Goal: Navigation & Orientation: Find specific page/section

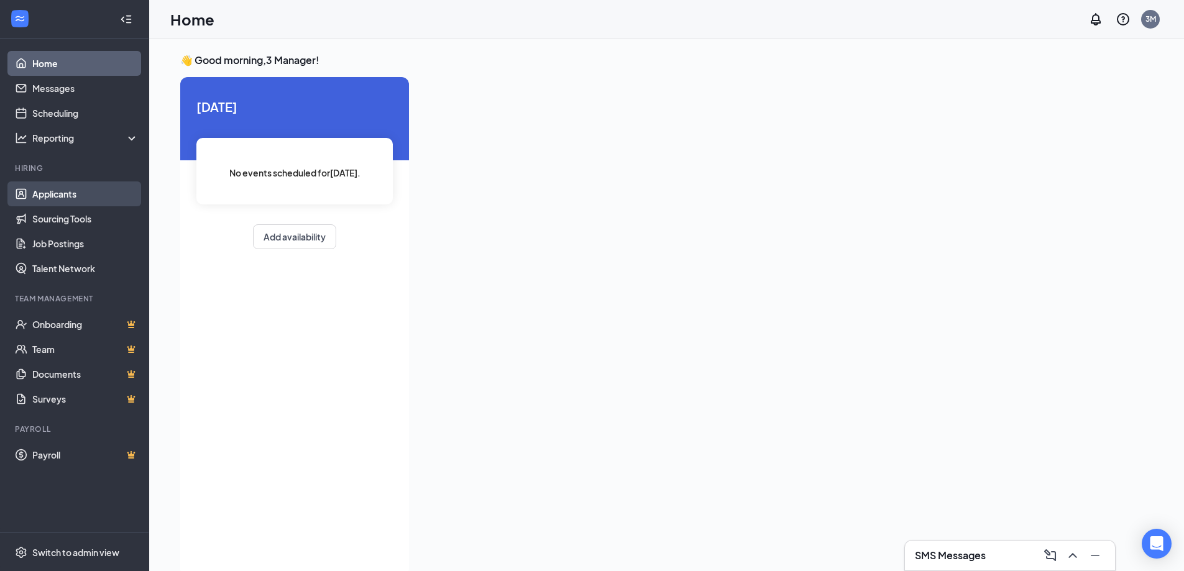
click at [52, 189] on link "Applicants" at bounding box center [85, 193] width 106 height 25
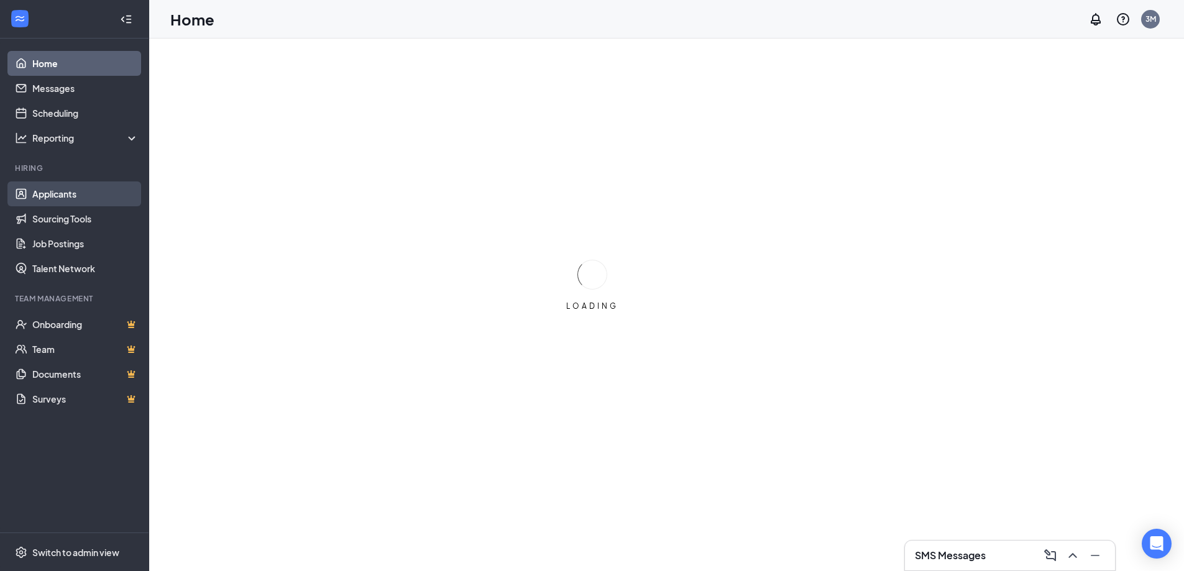
click at [69, 188] on link "Applicants" at bounding box center [85, 193] width 106 height 25
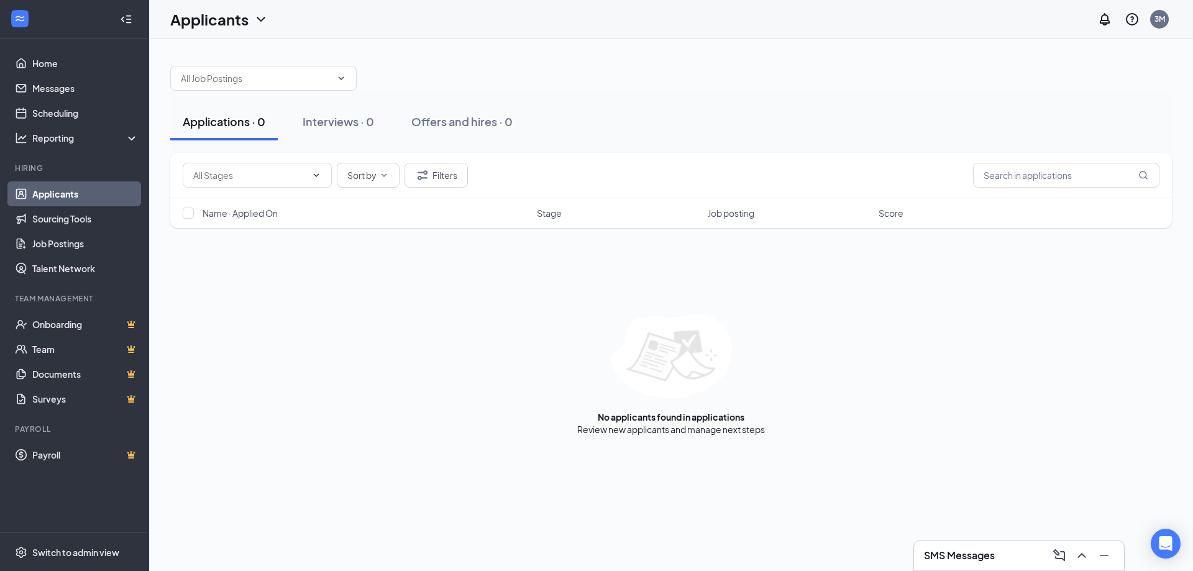
click at [48, 196] on link "Applicants" at bounding box center [85, 193] width 106 height 25
click at [78, 198] on link "Applicants" at bounding box center [85, 193] width 106 height 25
click at [83, 191] on link "Applicants" at bounding box center [85, 193] width 106 height 25
click at [53, 63] on link "Home" at bounding box center [85, 63] width 106 height 25
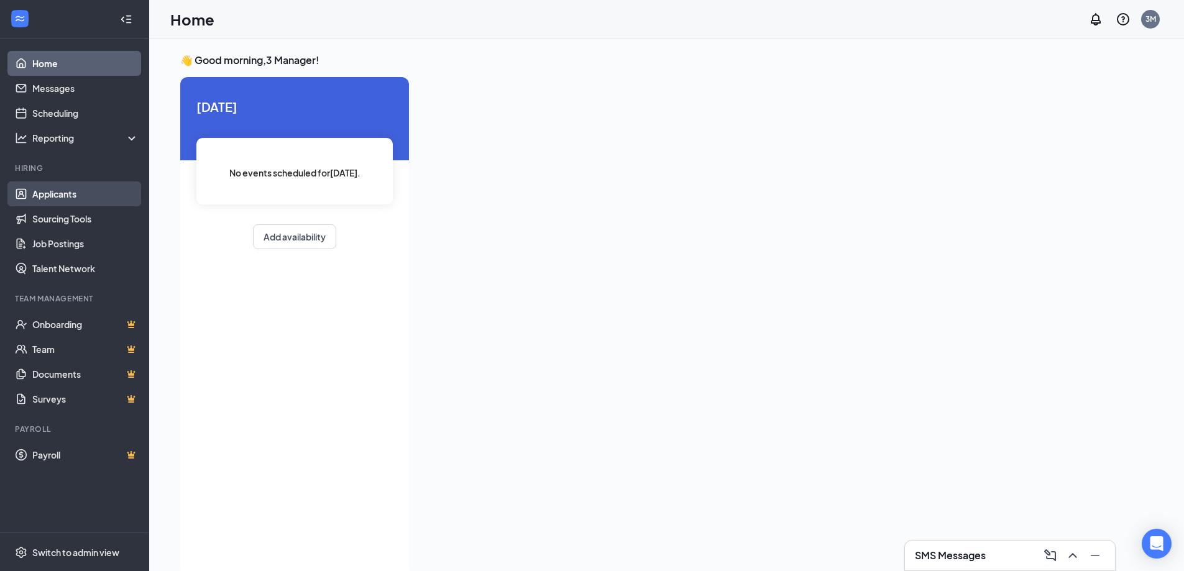
click at [56, 191] on link "Applicants" at bounding box center [85, 193] width 106 height 25
